Goal: Task Accomplishment & Management: Use online tool/utility

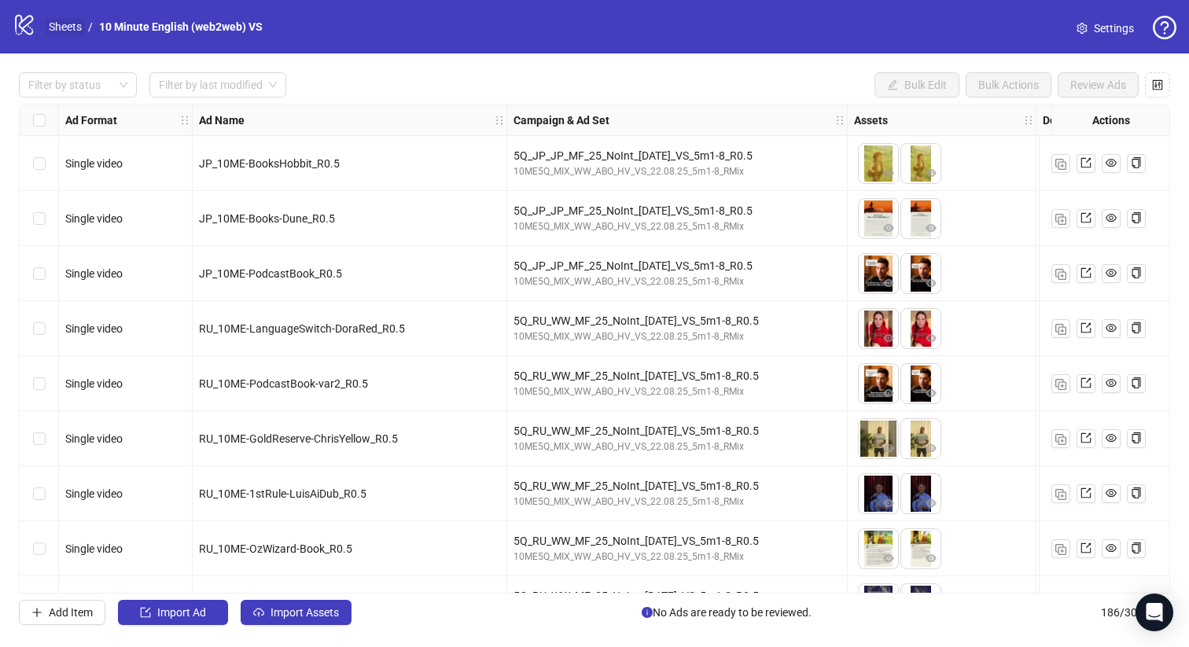
click at [72, 34] on link "Sheets" at bounding box center [65, 26] width 39 height 17
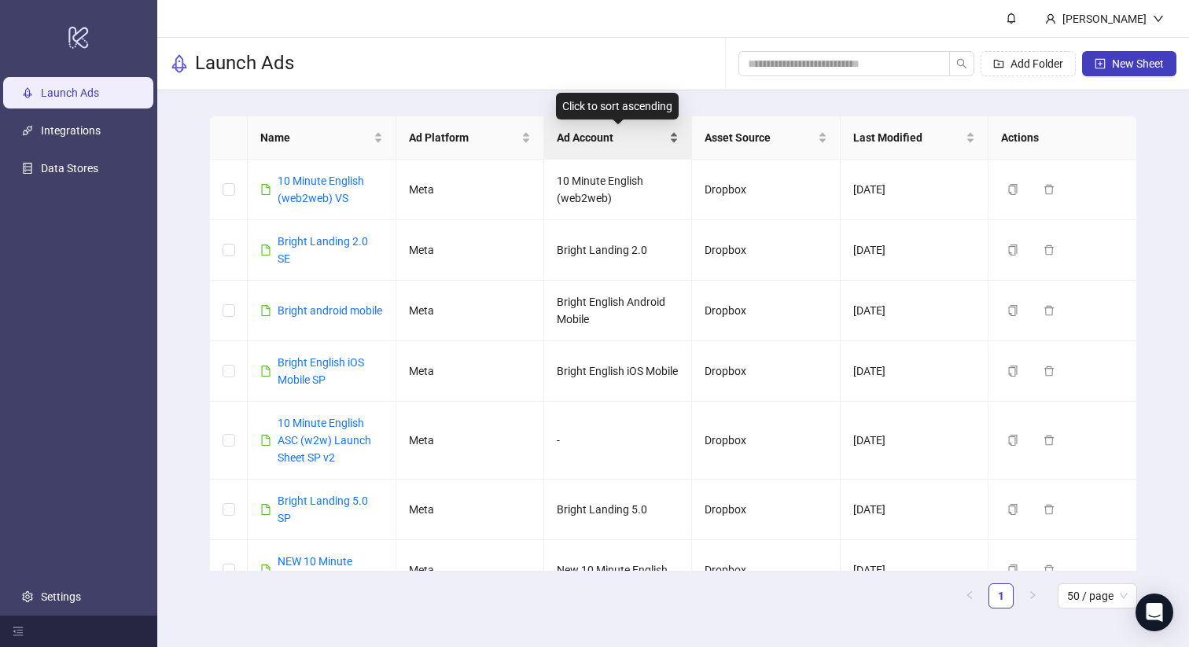
click at [628, 137] on span "Ad Account" at bounding box center [611, 137] width 109 height 17
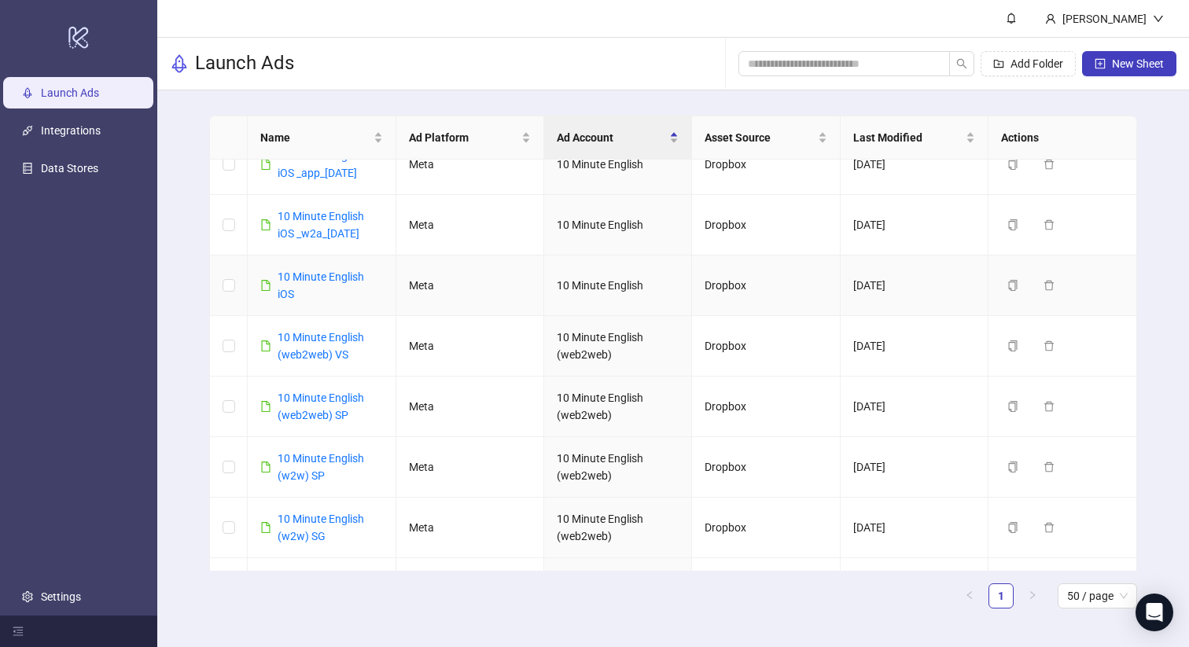
scroll to position [350, 0]
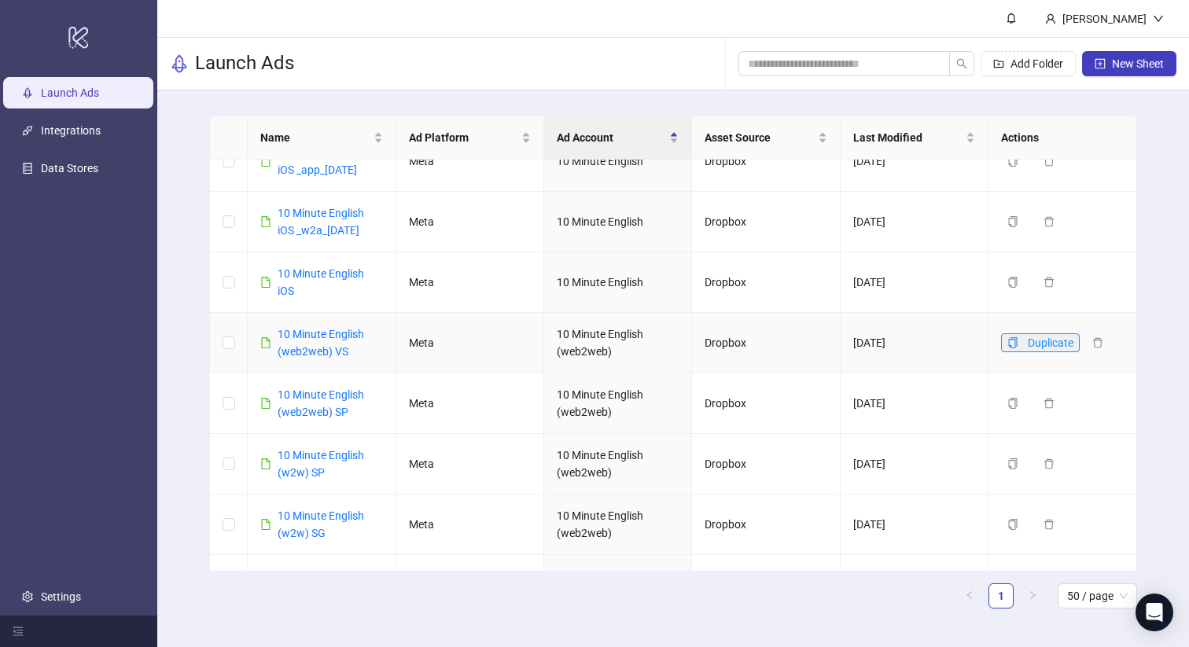
click at [1011, 348] on icon "copy" at bounding box center [1012, 342] width 11 height 11
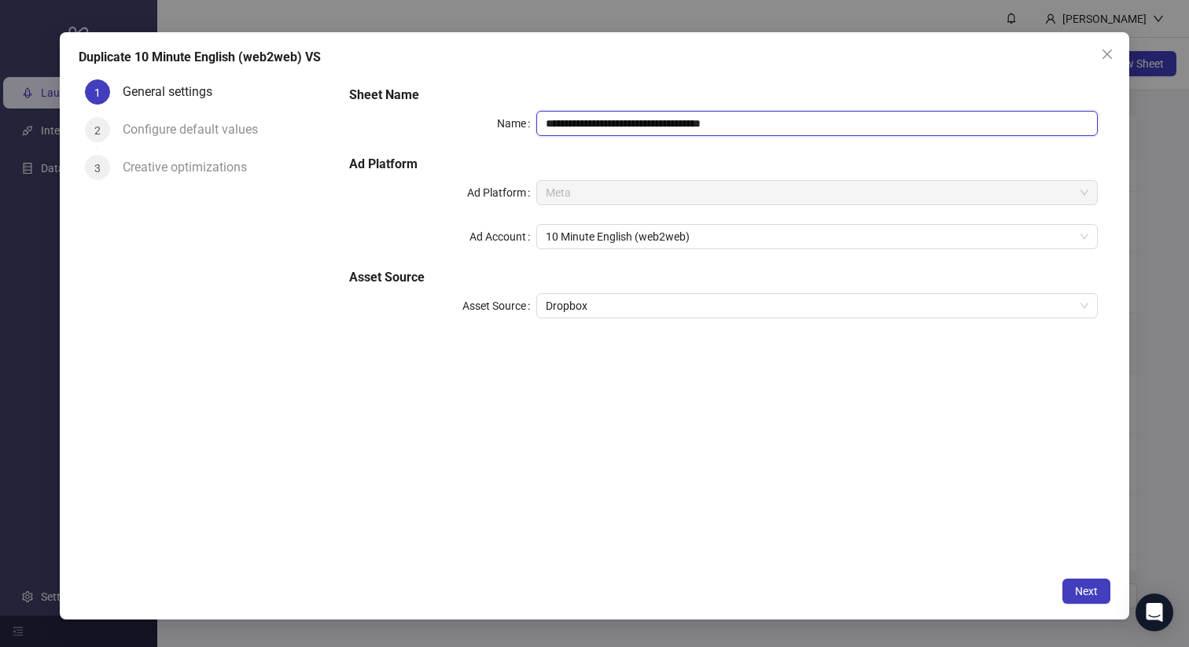
click at [690, 120] on input "**********" at bounding box center [816, 123] width 561 height 25
click at [712, 237] on span "10 Minute English (web2web)" at bounding box center [817, 237] width 543 height 24
type input "**********"
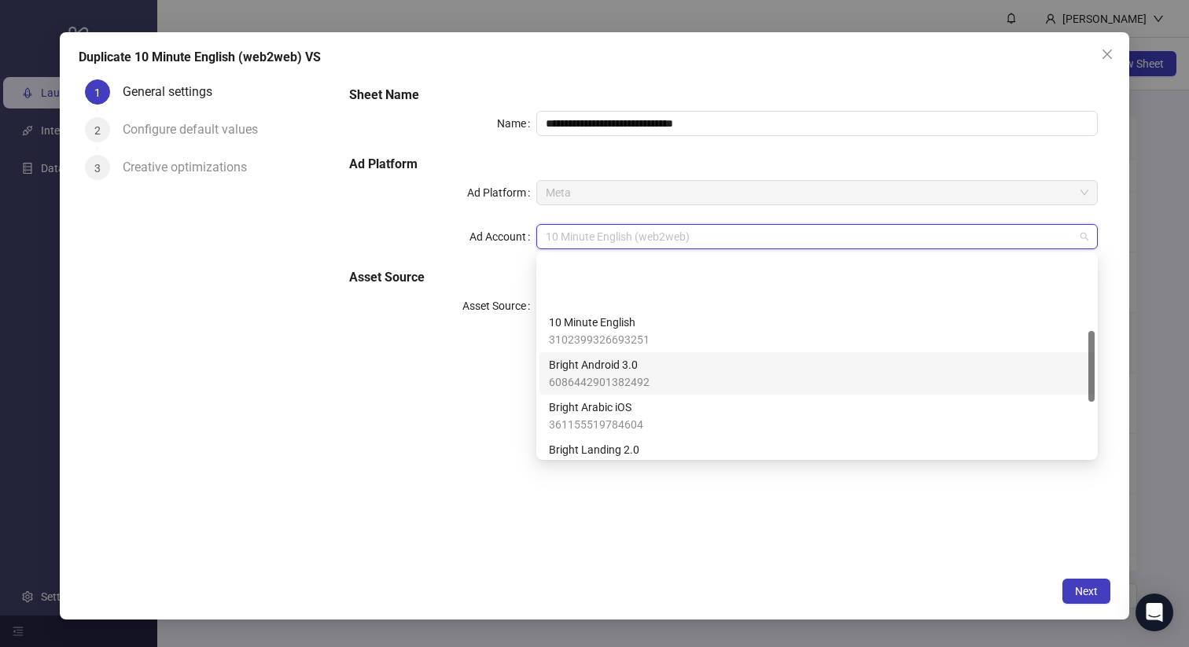
scroll to position [436, 0]
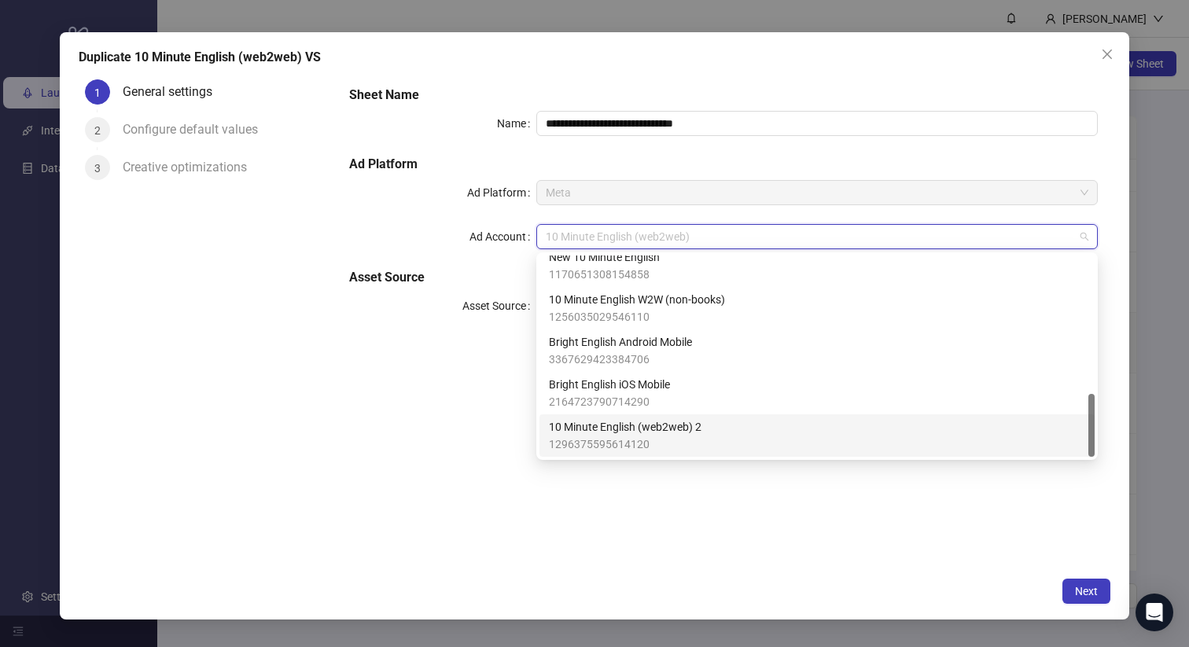
click at [684, 440] on span "1296375595614120" at bounding box center [625, 444] width 153 height 17
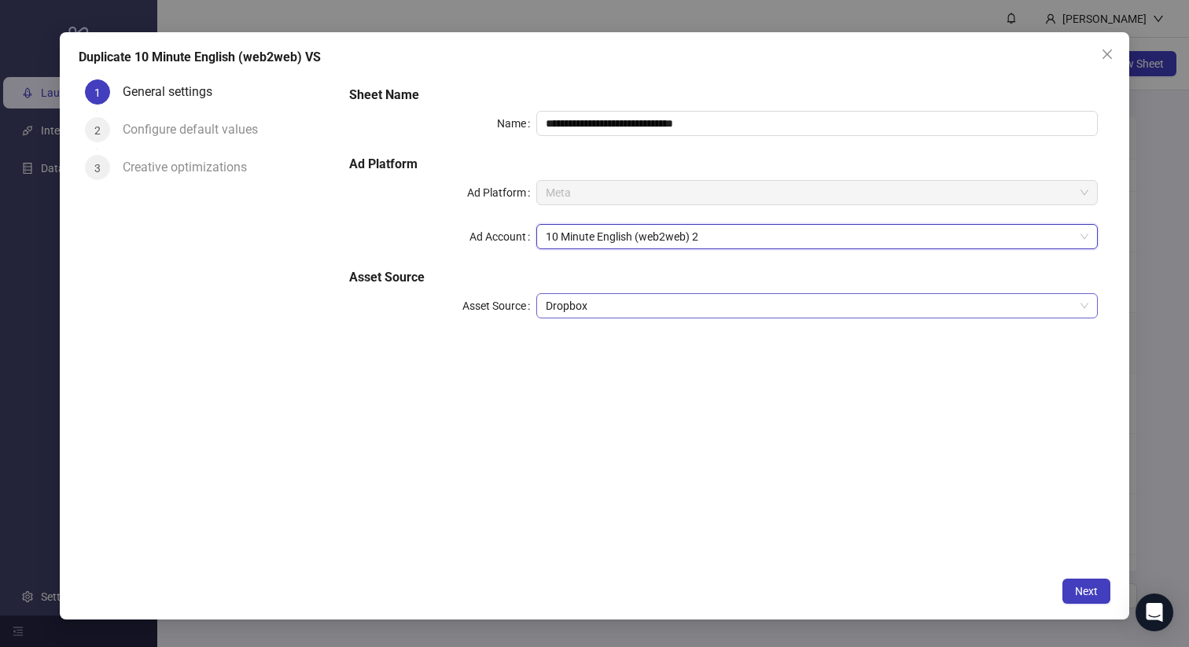
click at [622, 307] on span "Dropbox" at bounding box center [817, 306] width 543 height 24
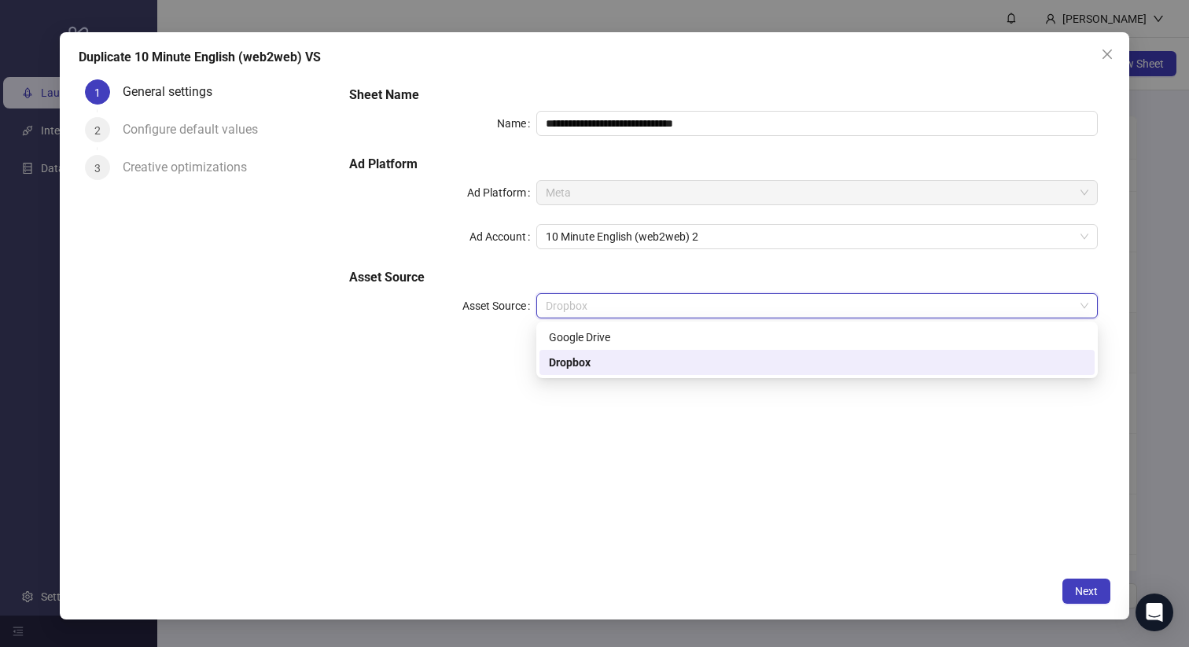
click at [622, 307] on span "Dropbox" at bounding box center [817, 306] width 543 height 24
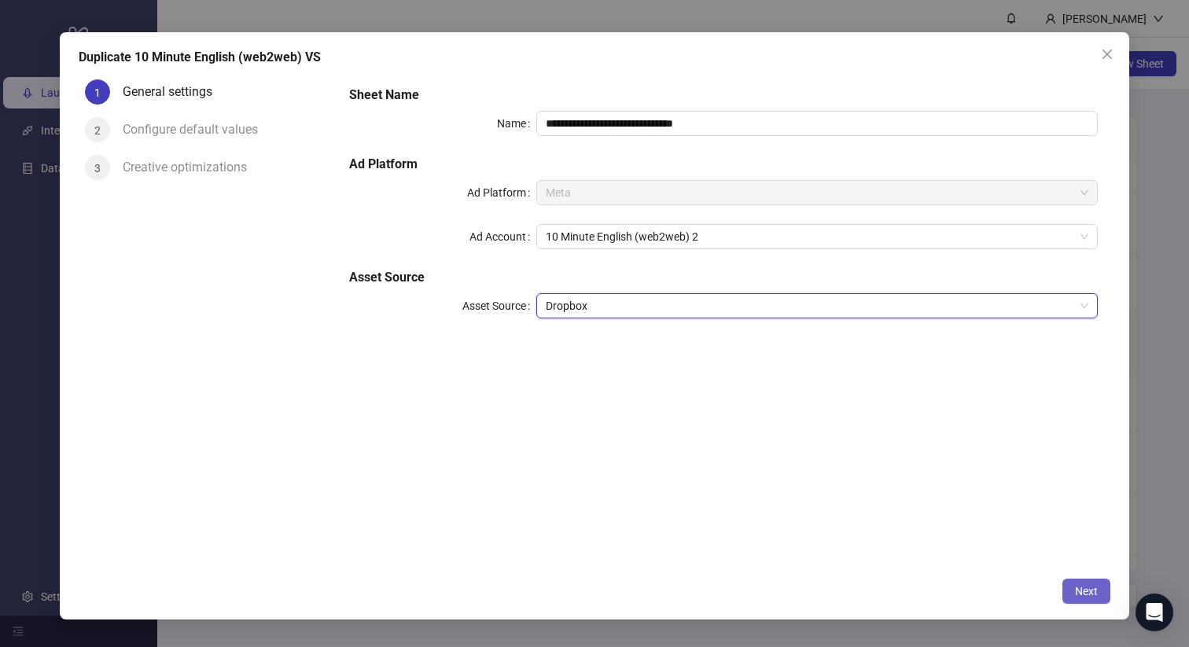
click at [1080, 595] on span "Next" at bounding box center [1086, 591] width 23 height 13
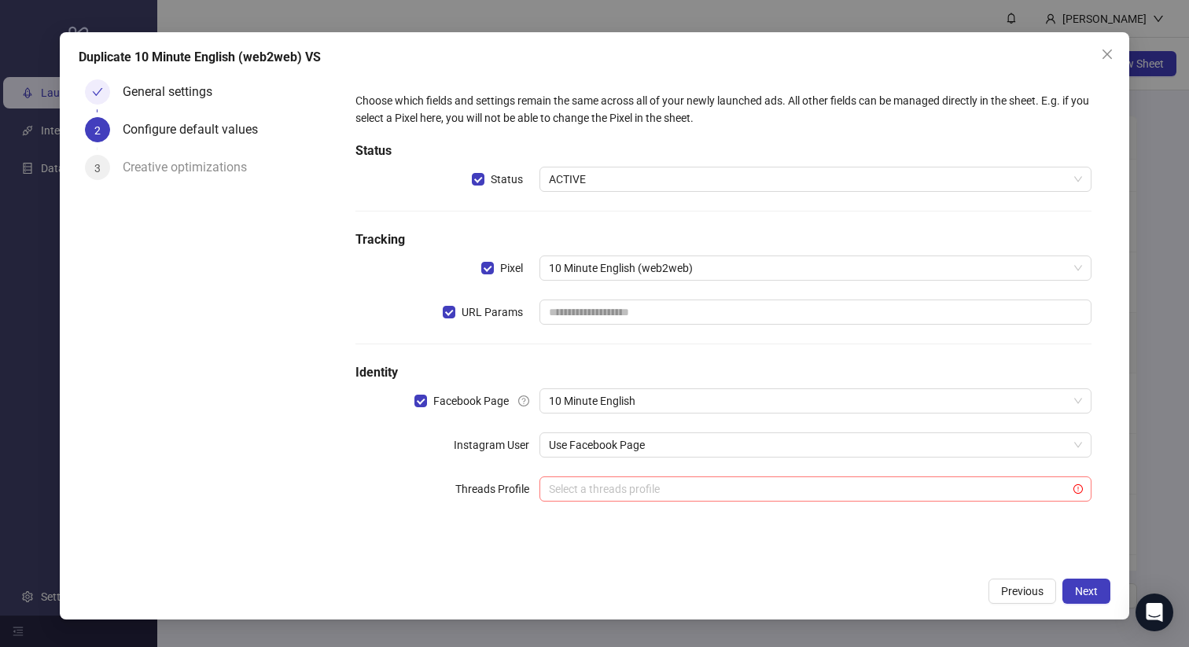
click at [711, 482] on input "search" at bounding box center [808, 489] width 519 height 24
click at [705, 360] on div "Choose which fields and settings remain the same across all of your newly launc…" at bounding box center [723, 306] width 749 height 441
click at [1088, 588] on span "Next" at bounding box center [1086, 591] width 23 height 13
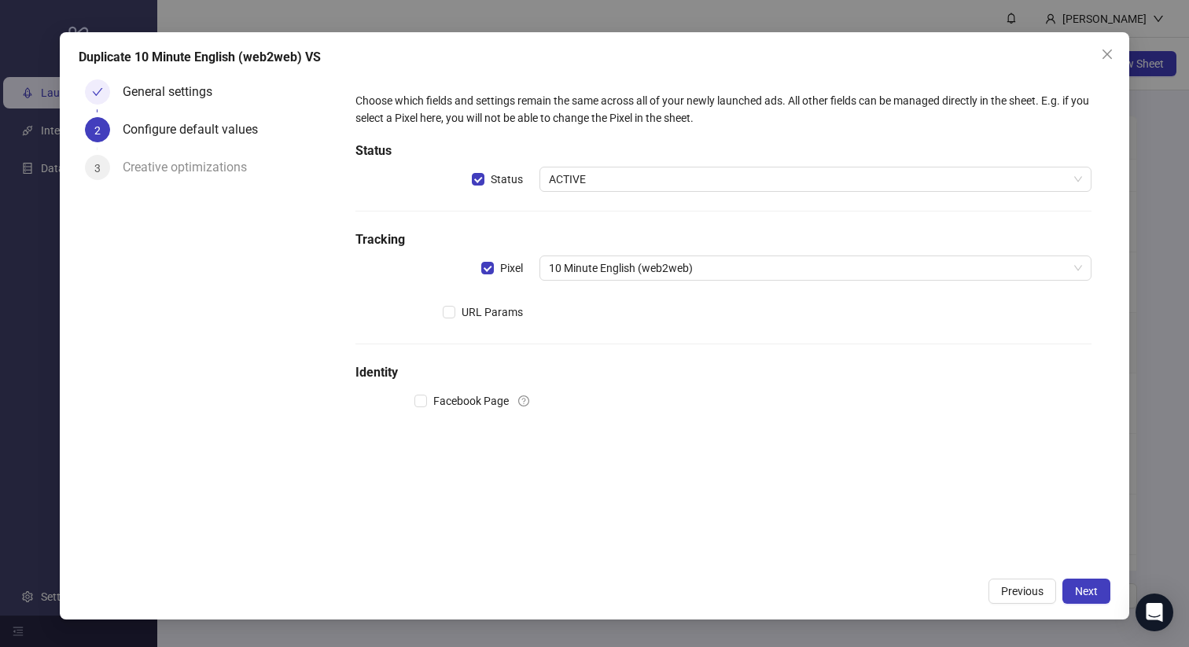
click at [680, 356] on div "Choose which fields and settings remain the same across all of your newly launc…" at bounding box center [723, 262] width 749 height 353
click at [696, 272] on span "10 Minute English (web2web)" at bounding box center [815, 268] width 533 height 24
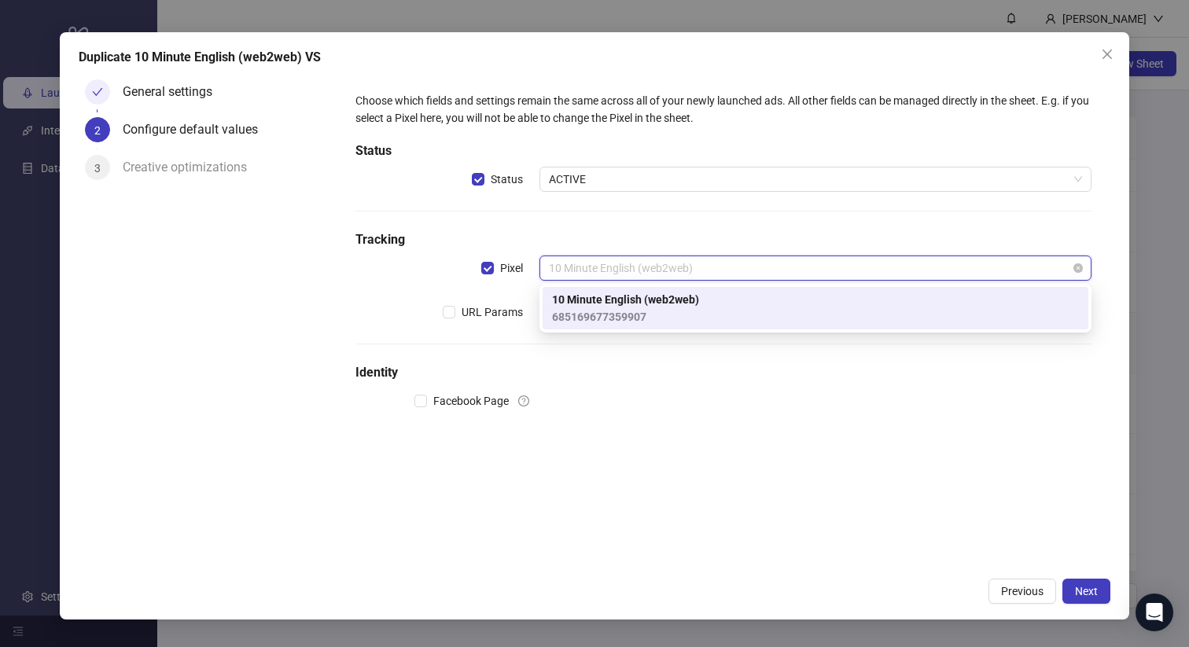
click at [696, 272] on span "10 Minute English (web2web)" at bounding box center [815, 268] width 533 height 24
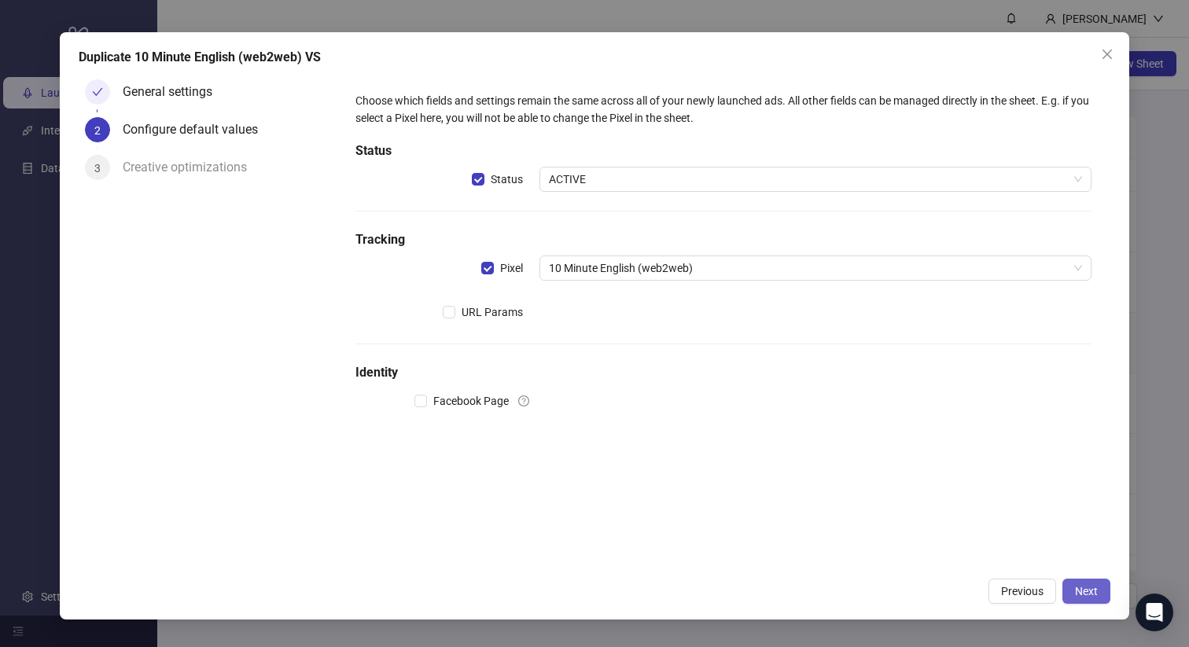
click at [1092, 593] on span "Next" at bounding box center [1086, 591] width 23 height 13
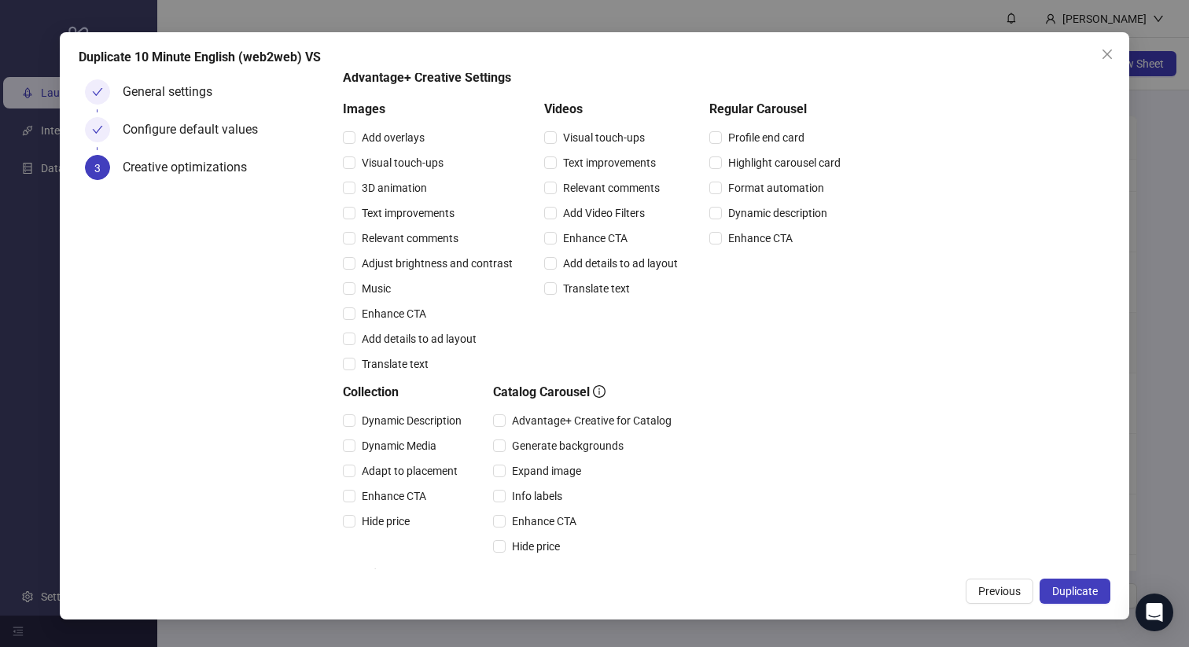
scroll to position [0, 0]
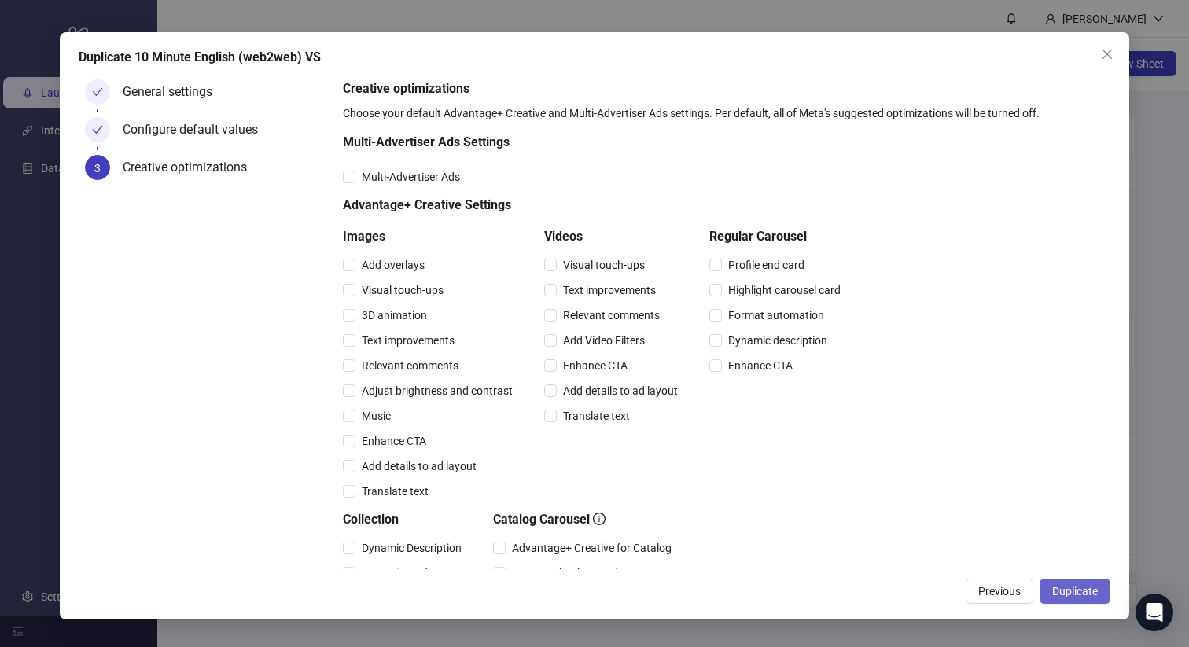
click at [1088, 595] on span "Duplicate" at bounding box center [1075, 591] width 46 height 13
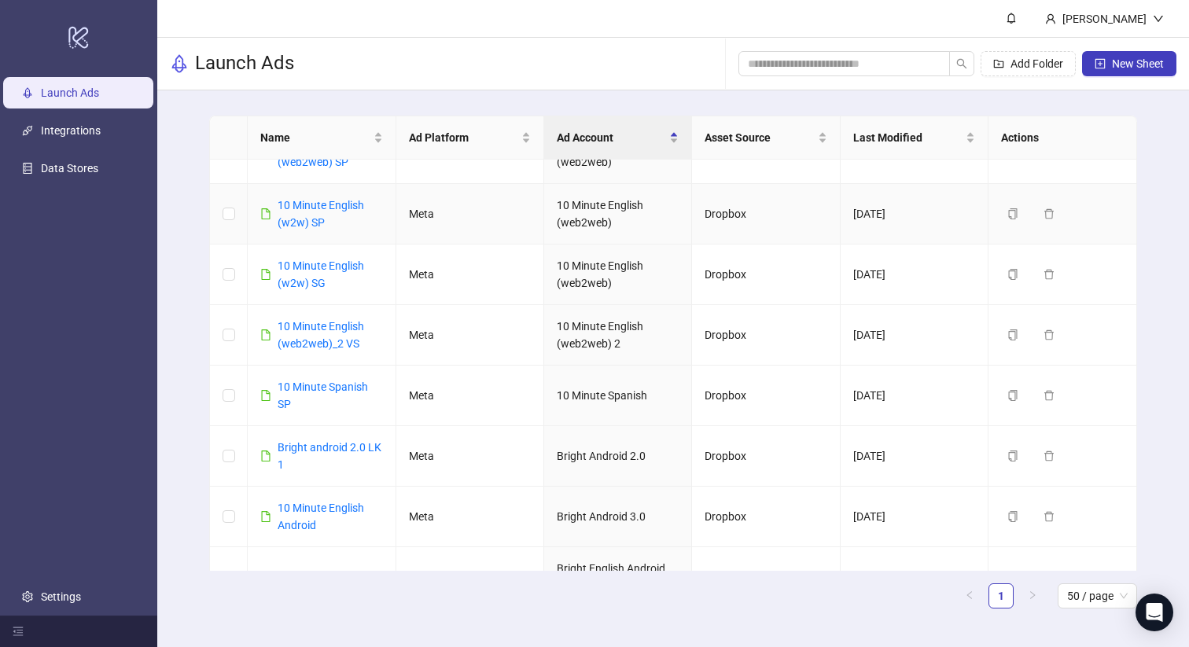
scroll to position [603, 0]
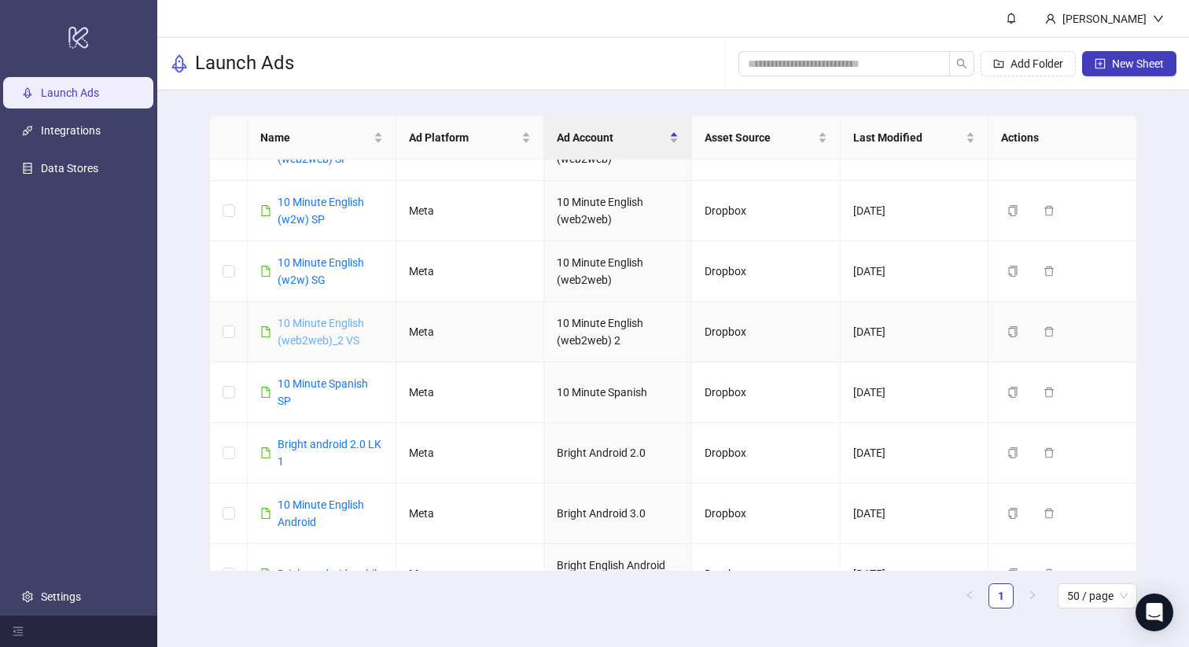
click at [323, 339] on link "10 Minute English (web2web)_2 VS" at bounding box center [321, 332] width 87 height 30
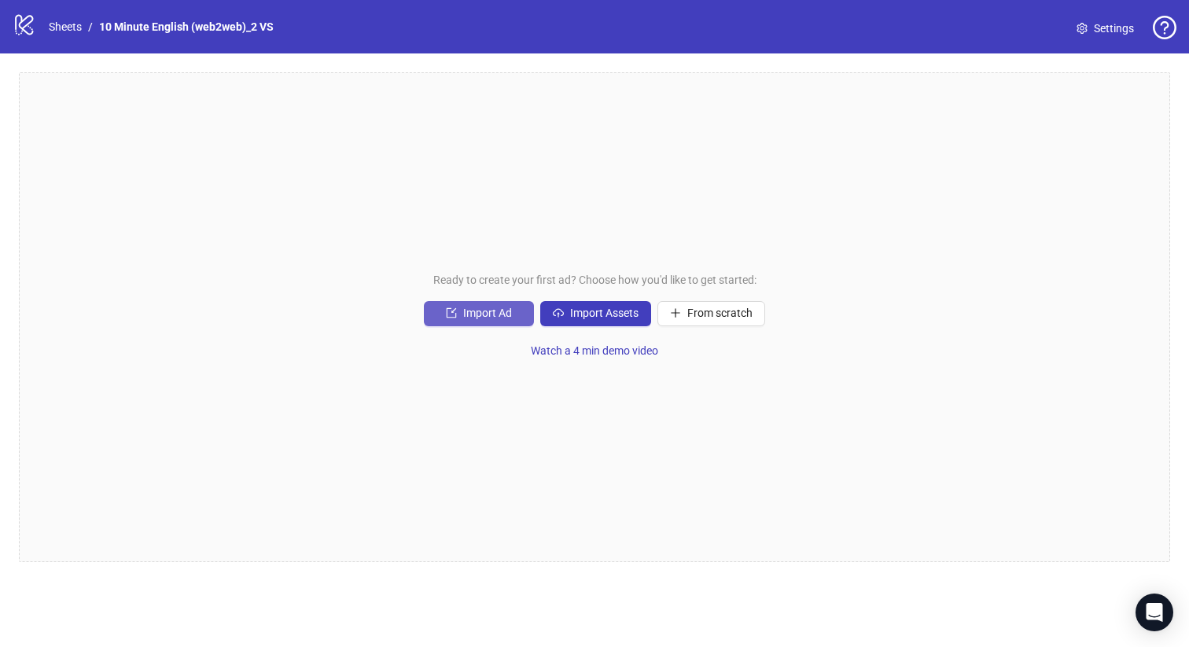
click at [504, 315] on span "Import Ad" at bounding box center [487, 313] width 49 height 13
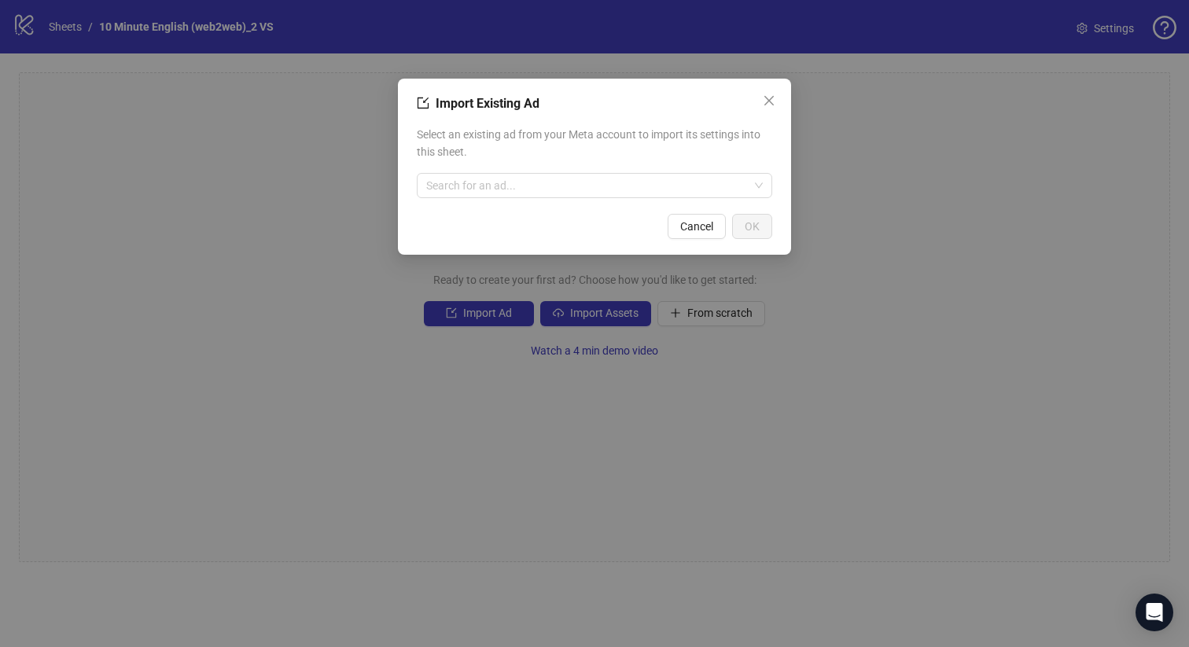
click at [506, 201] on div "Select an existing ad from your Meta account to import its settings into this s…" at bounding box center [594, 162] width 355 height 85
click at [535, 184] on input "search" at bounding box center [587, 186] width 322 height 24
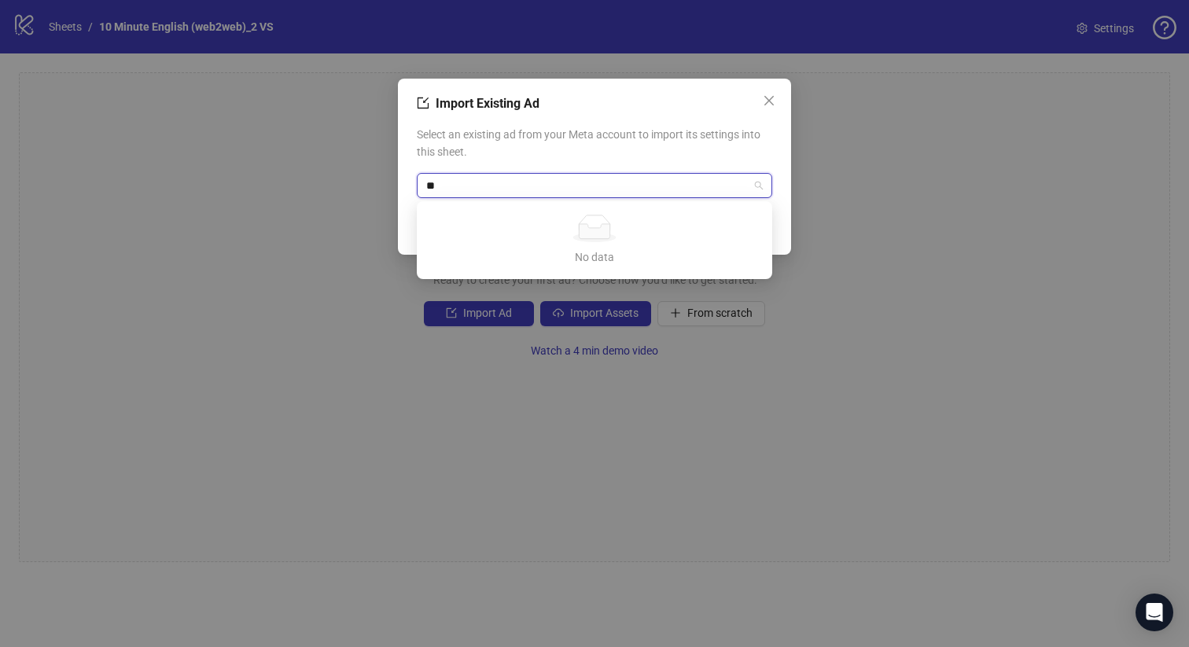
type input "***"
click at [881, 126] on div "Import Existing Ad Select an existing ad from your Meta account to import its s…" at bounding box center [594, 323] width 1189 height 647
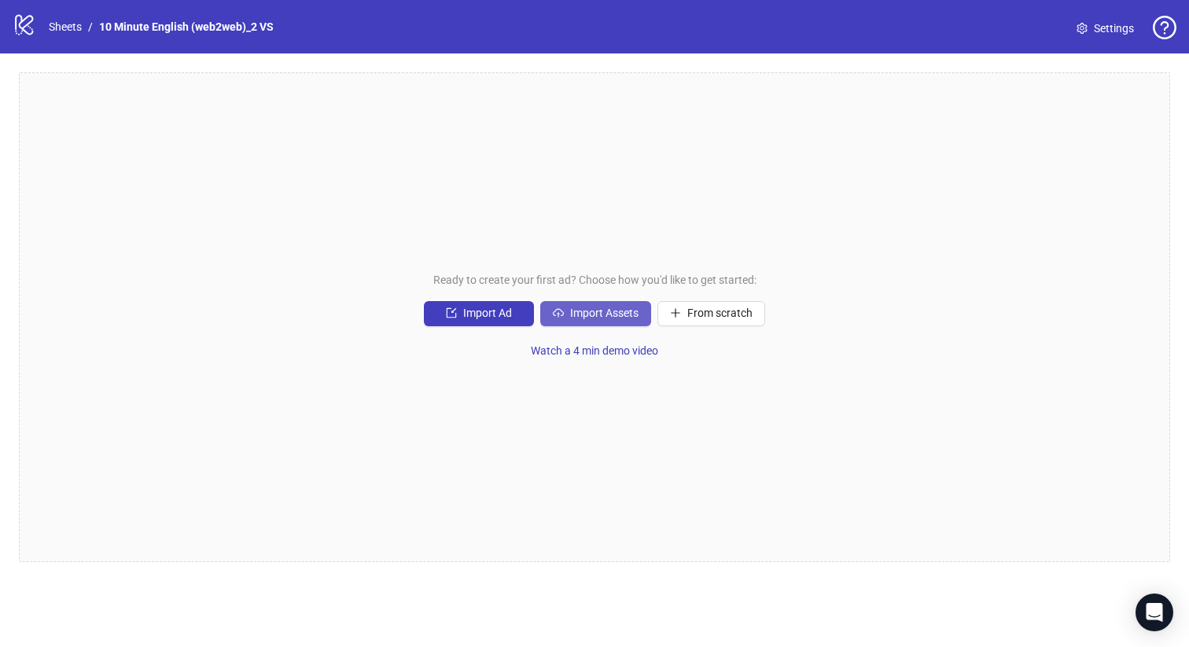
click at [627, 320] on button "Import Assets" at bounding box center [595, 313] width 111 height 25
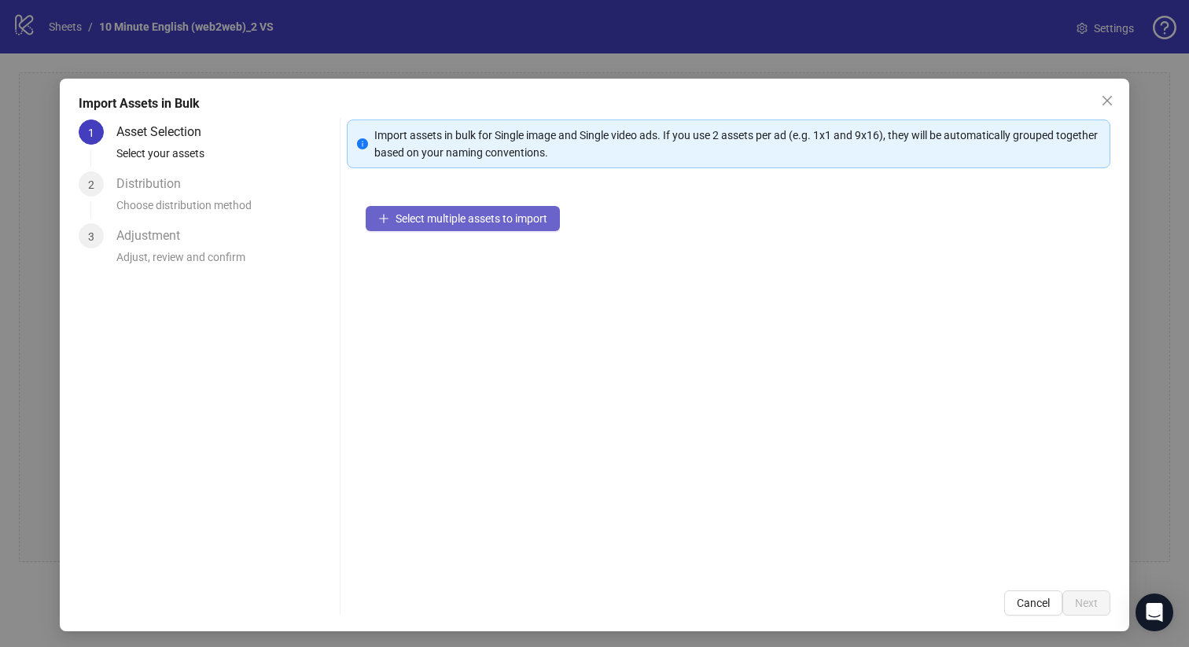
click at [470, 218] on span "Select multiple assets to import" at bounding box center [472, 218] width 152 height 13
click at [1025, 607] on span "Cancel" at bounding box center [1033, 603] width 33 height 13
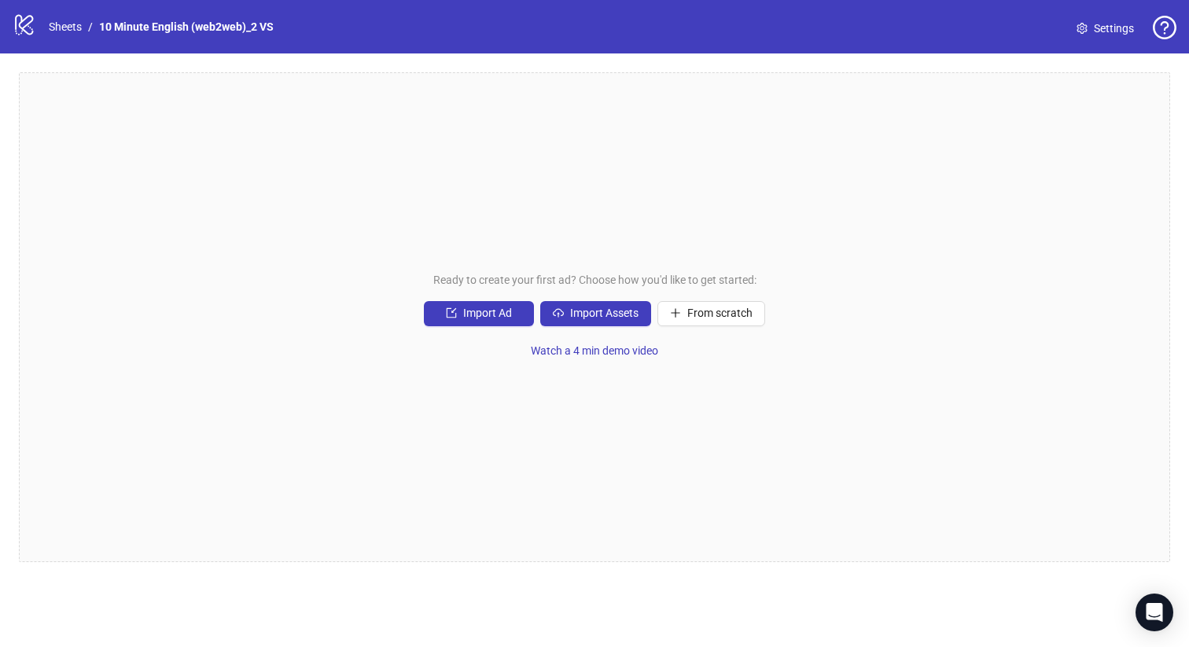
click at [838, 260] on div "Ready to create your first ad? Choose how you'd like to get started: Import Ad …" at bounding box center [594, 317] width 1151 height 490
